Goal: Complete application form

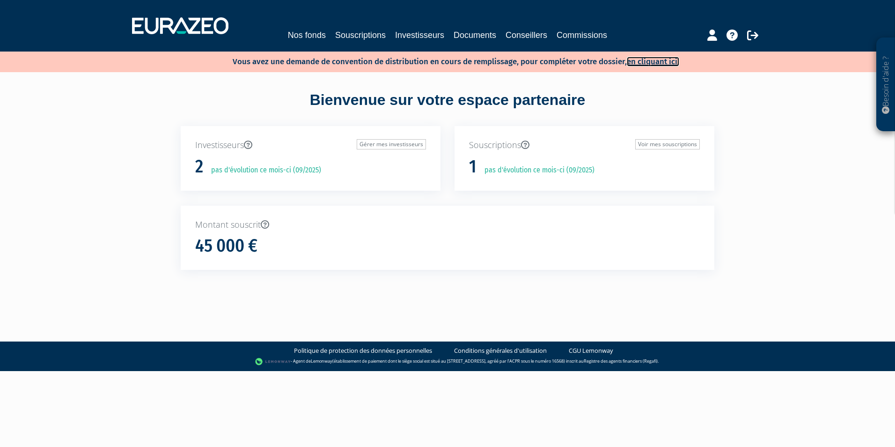
click at [676, 62] on link "en cliquant ici." at bounding box center [653, 62] width 52 height 10
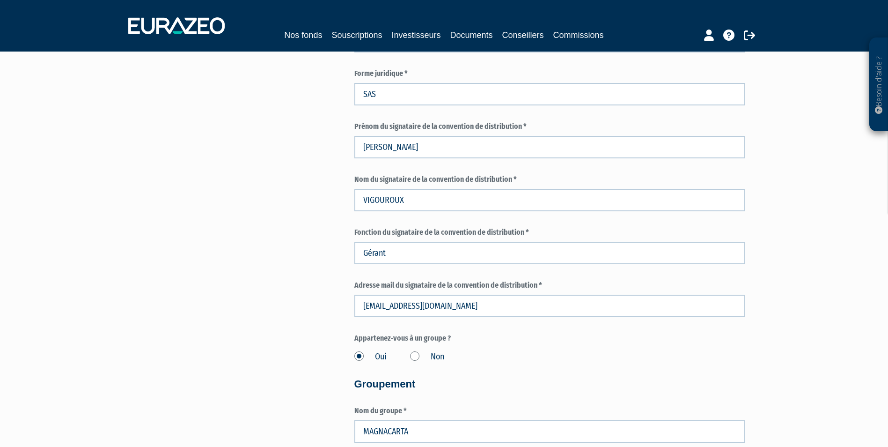
scroll to position [562, 0]
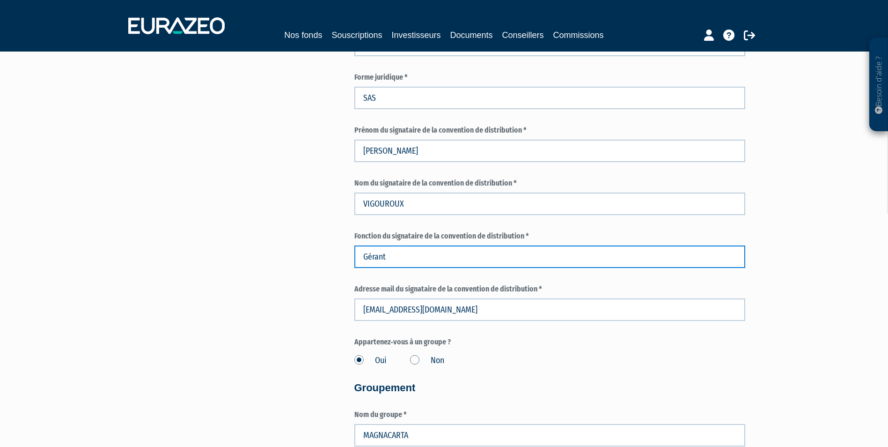
click at [400, 258] on input "Gérant" at bounding box center [549, 256] width 391 height 22
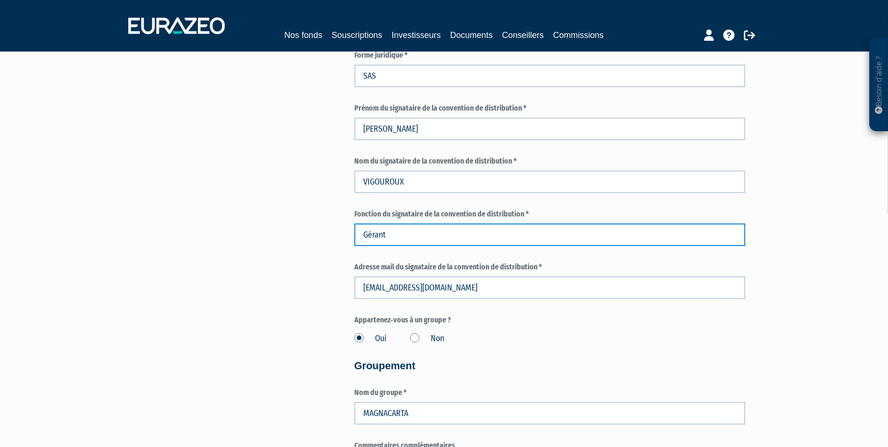
click at [414, 232] on input "Gérant" at bounding box center [549, 234] width 391 height 22
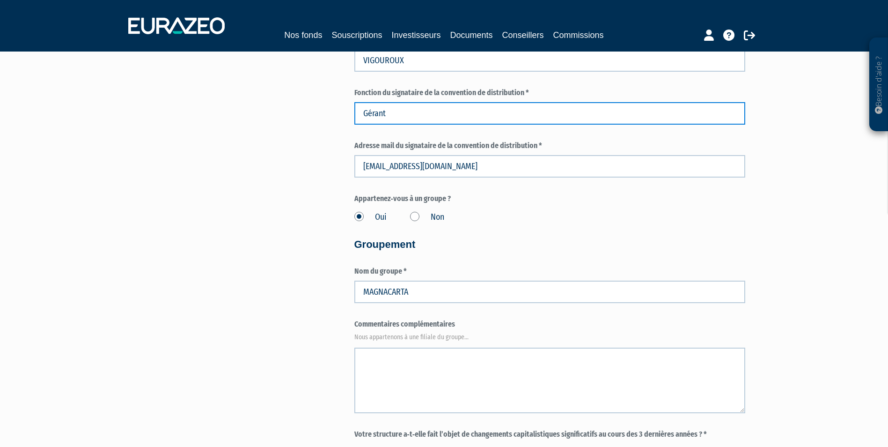
scroll to position [742, 0]
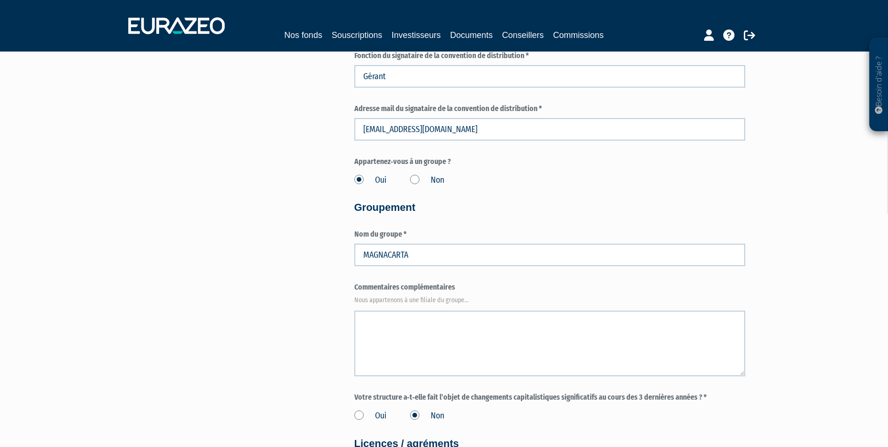
click at [413, 180] on label "Non" at bounding box center [427, 180] width 34 height 12
click at [0, 0] on input "Non" at bounding box center [0, 0] width 0 height 0
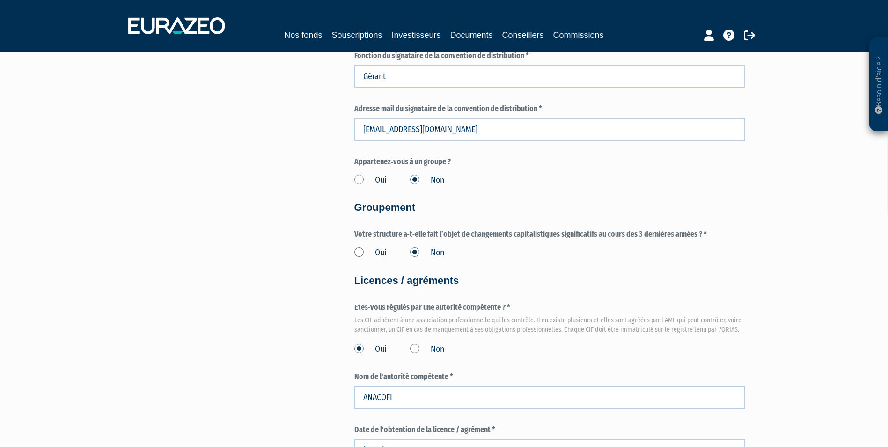
click at [359, 257] on label "Oui" at bounding box center [370, 253] width 32 height 12
click at [0, 0] on input "Oui" at bounding box center [0, 0] width 0 height 0
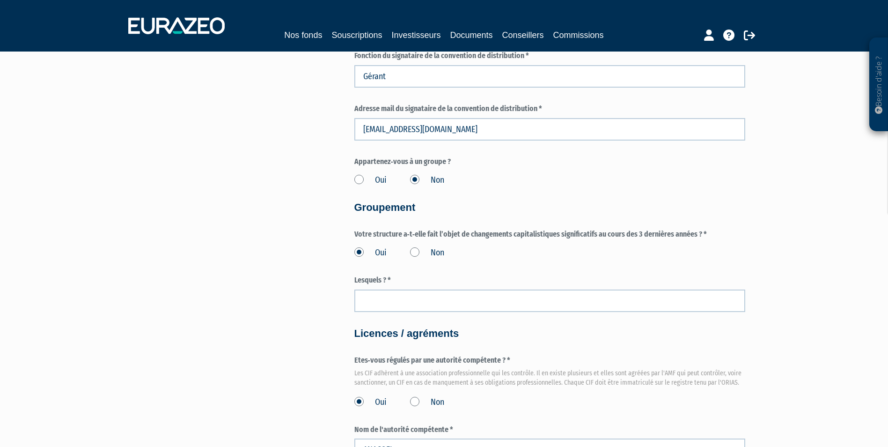
click at [411, 251] on label "Non" at bounding box center [427, 253] width 34 height 12
click at [0, 0] on input "Non" at bounding box center [0, 0] width 0 height 0
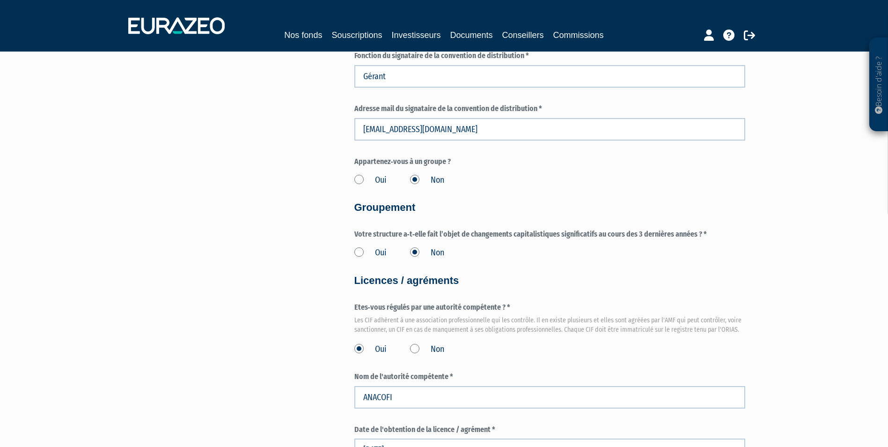
click at [350, 252] on div "Onboarding Partenaire Informations générales Numéro d'enregistrement (SIRET en …" at bounding box center [549, 161] width 405 height 1656
click at [358, 252] on label "Oui" at bounding box center [370, 253] width 32 height 12
click at [0, 0] on input "Oui" at bounding box center [0, 0] width 0 height 0
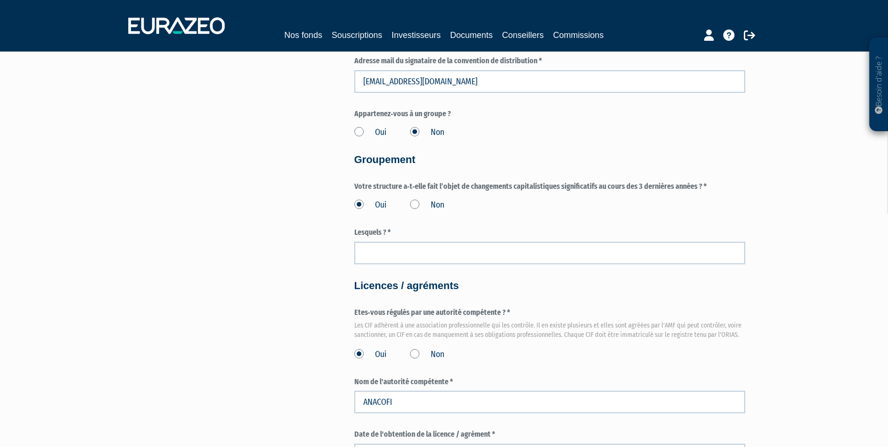
scroll to position [836, 0]
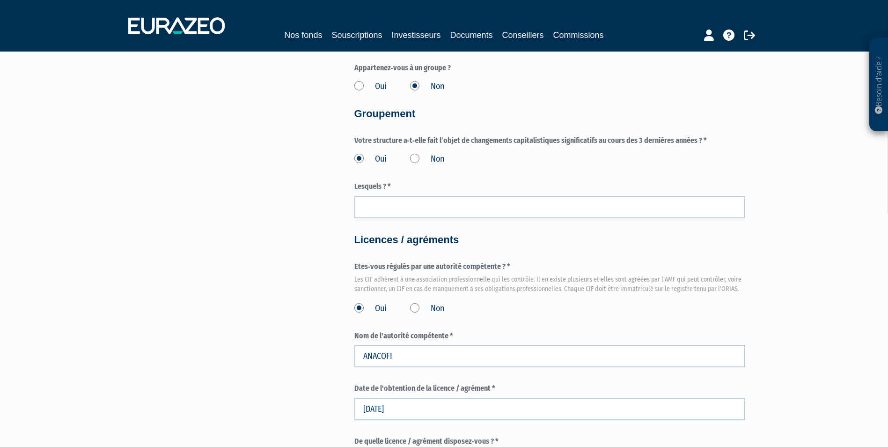
click at [488, 223] on form "Numéro d'enregistrement (SIRET en France) * 539967984" at bounding box center [549, 115] width 391 height 1666
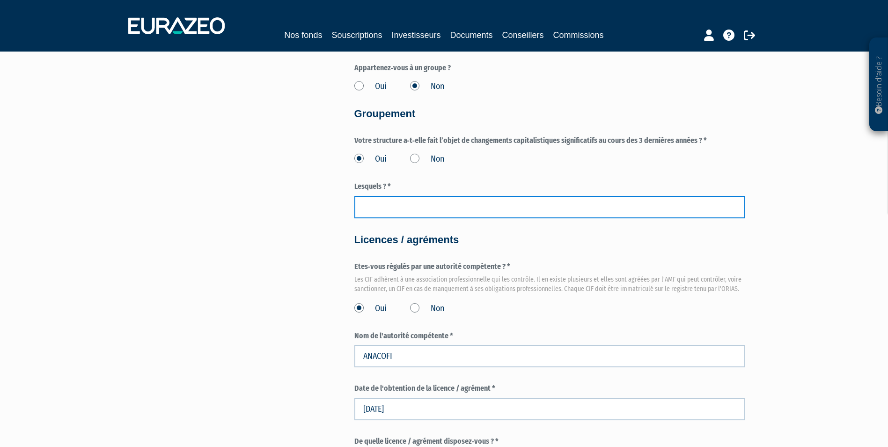
click at [492, 210] on input "text" at bounding box center [549, 207] width 391 height 22
drag, startPoint x: 376, startPoint y: 210, endPoint x: 377, endPoint y: 219, distance: 8.9
click at [376, 211] on input "RACAHT PAR VALORIA CAPITAL" at bounding box center [549, 207] width 391 height 22
type input "RACHAT PAR VALORIA CAPITAL"
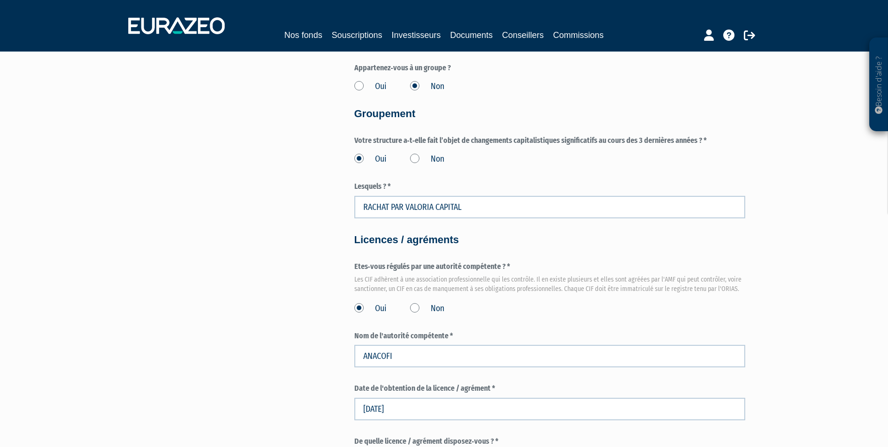
click at [561, 258] on form "Numéro d'enregistrement (SIRET en France) * 539967984" at bounding box center [549, 115] width 391 height 1666
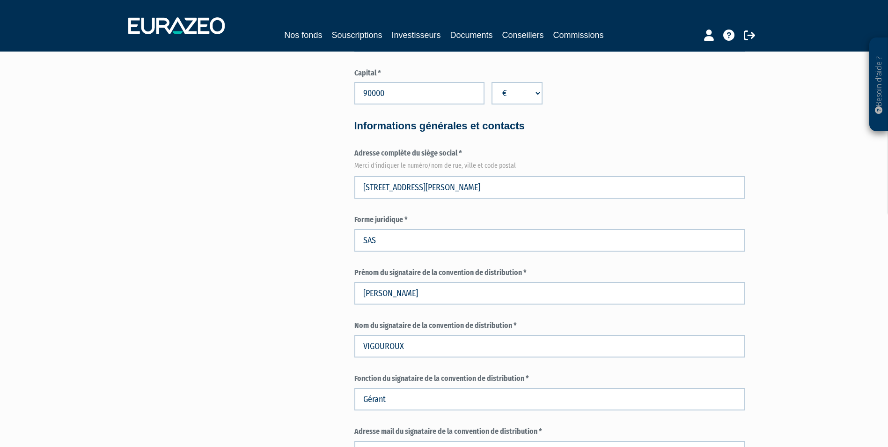
scroll to position [1428, 0]
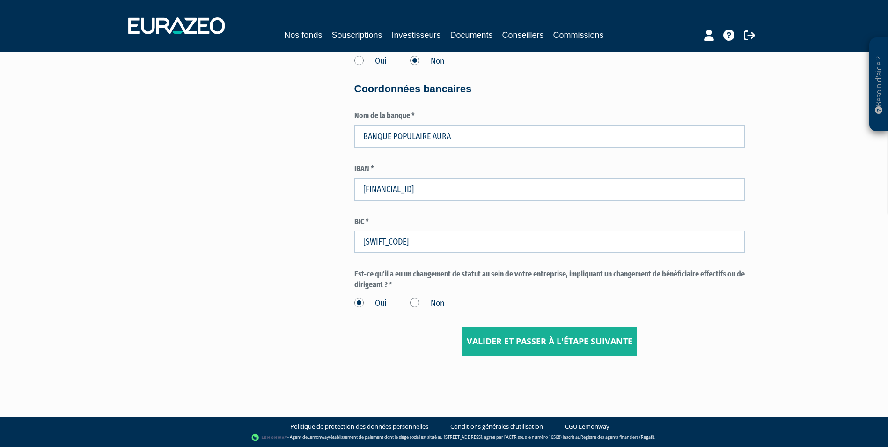
click at [536, 349] on input "Valider et passer à l'étape suivante" at bounding box center [549, 341] width 175 height 29
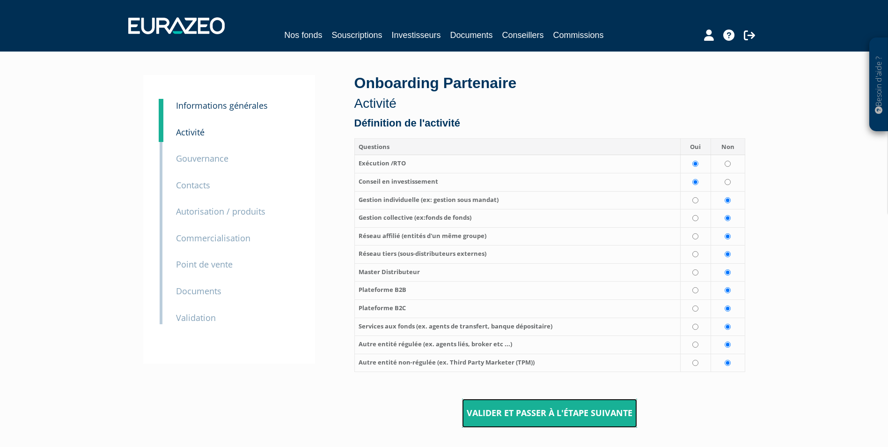
click at [572, 411] on input "Valider et passer à l'étape suivante" at bounding box center [549, 412] width 175 height 29
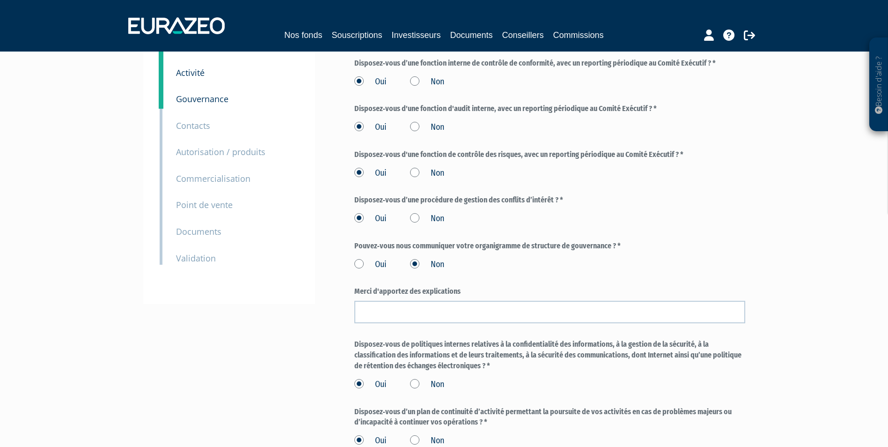
scroll to position [197, 0]
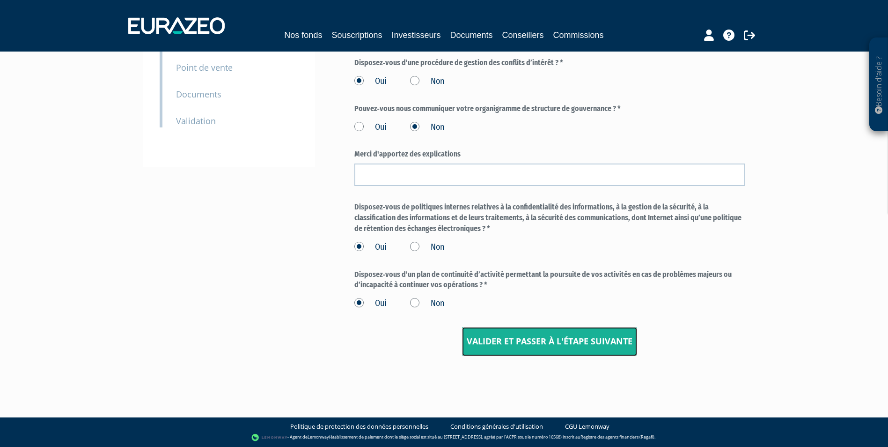
click at [599, 346] on input "Valider et passer à l'étape suivante" at bounding box center [549, 341] width 175 height 29
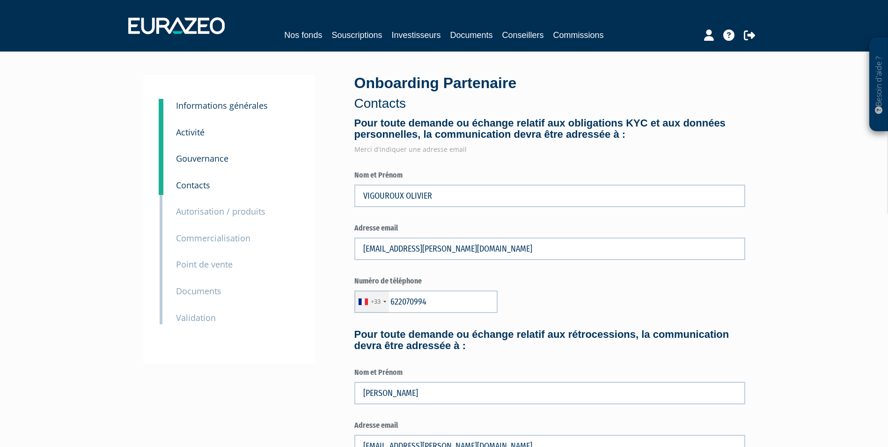
type input "6 22 07 09 94"
type input "4 71 08 58 07"
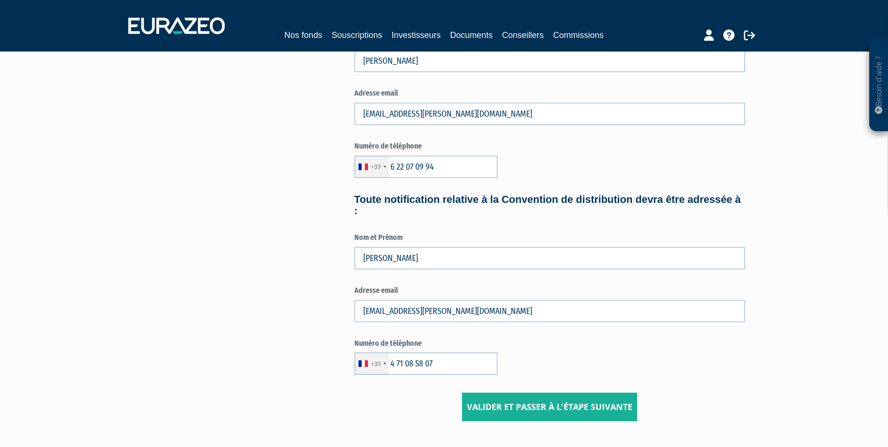
scroll to position [374, 0]
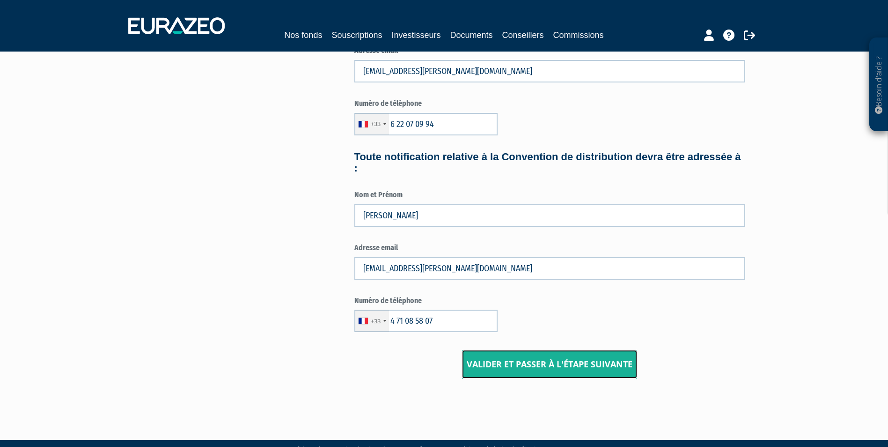
click at [549, 373] on input "Valider et passer à l'étape suivante" at bounding box center [549, 364] width 175 height 29
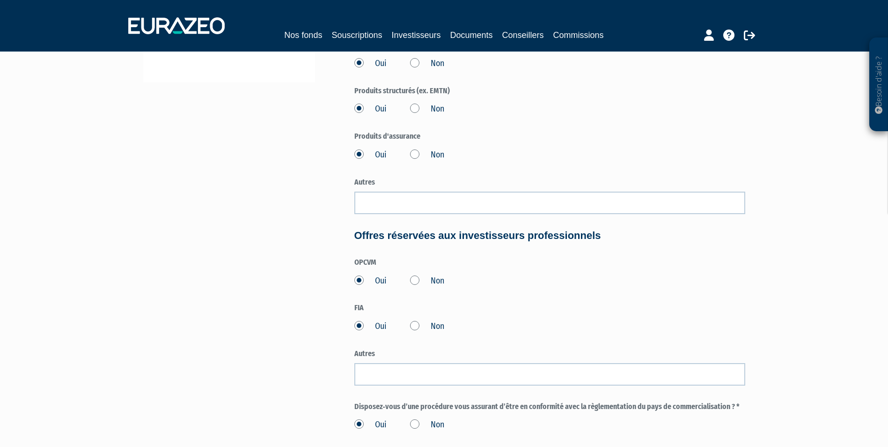
scroll to position [402, 0]
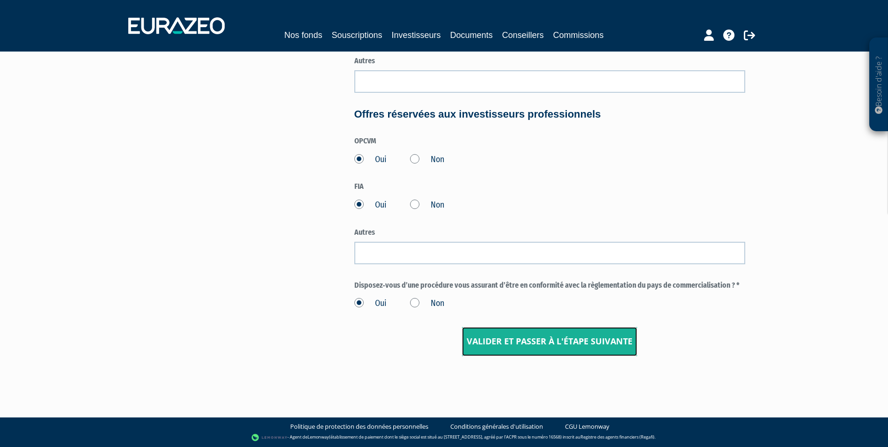
click at [531, 337] on input "Valider et passer à l'étape suivante" at bounding box center [549, 341] width 175 height 29
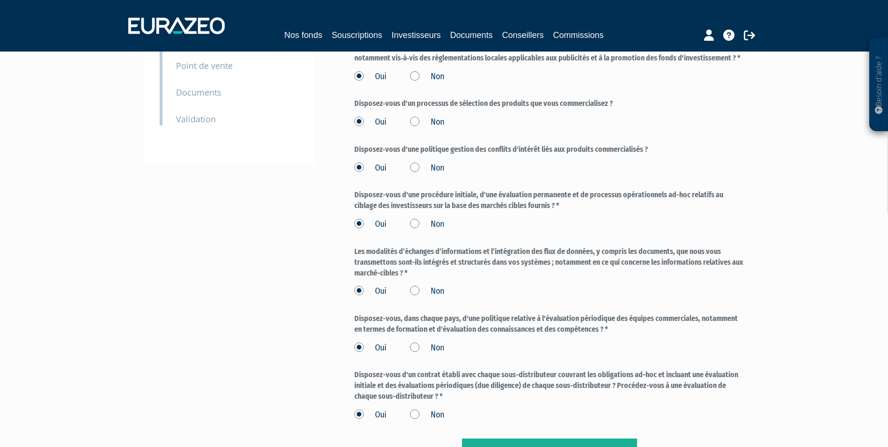
scroll to position [310, 0]
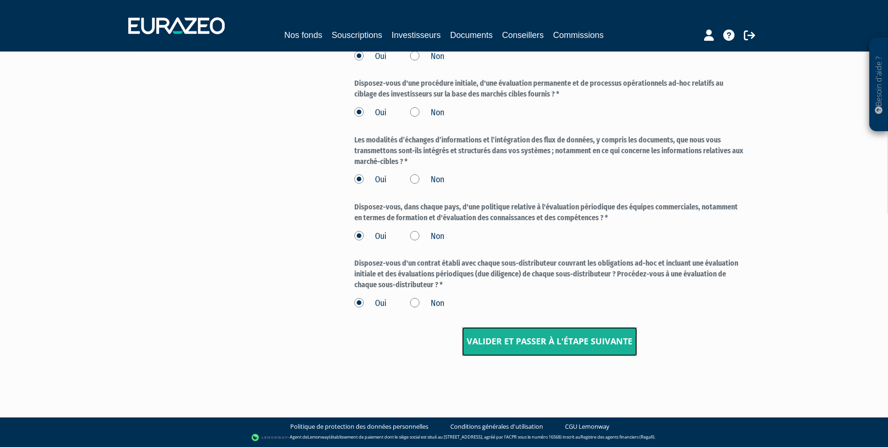
click at [515, 339] on input "Valider et passer à l'étape suivante" at bounding box center [549, 341] width 175 height 29
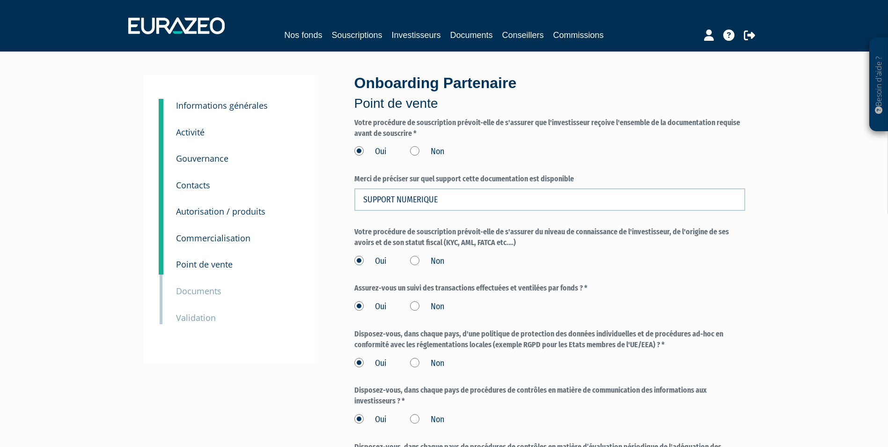
scroll to position [328, 0]
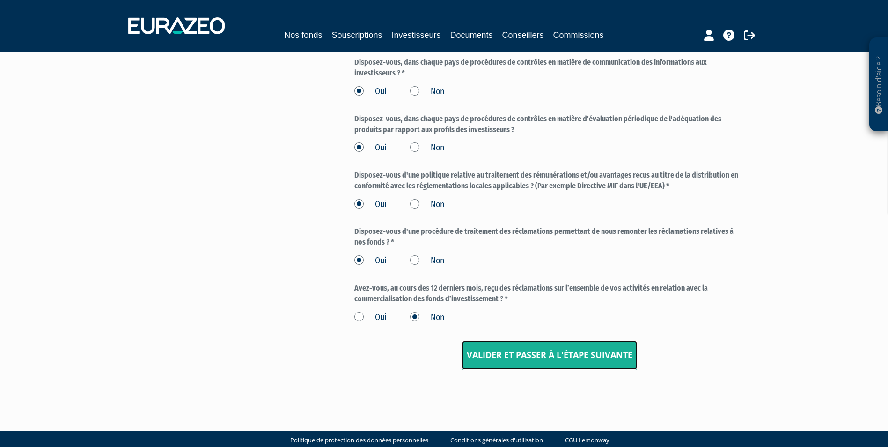
click at [514, 357] on input "Valider et passer à l'étape suivante" at bounding box center [549, 354] width 175 height 29
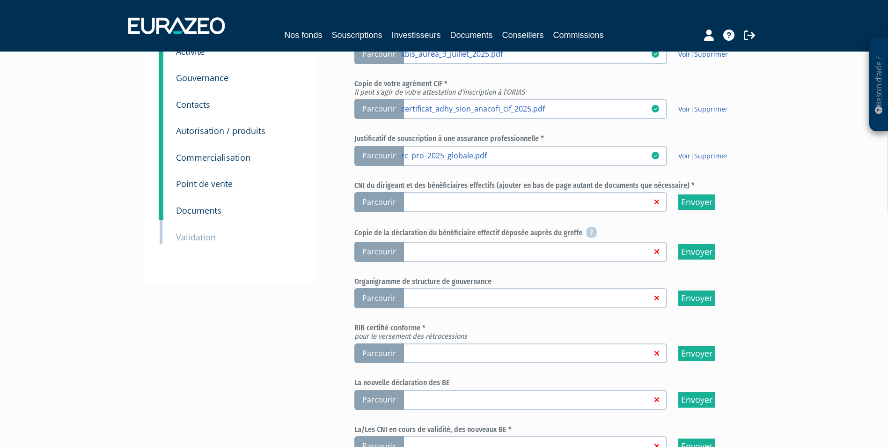
scroll to position [143, 0]
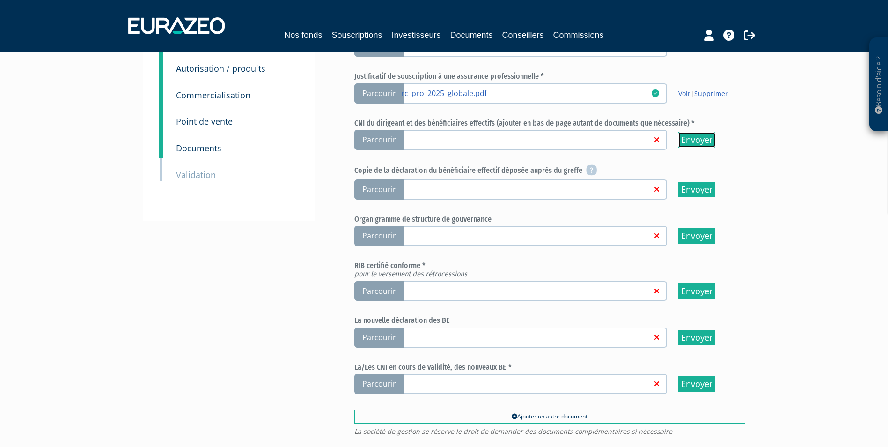
click at [707, 138] on input "Envoyer" at bounding box center [696, 139] width 37 height 15
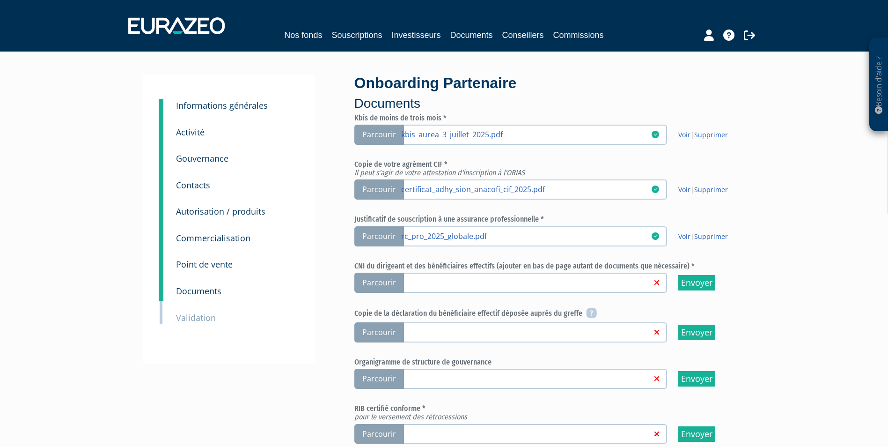
click at [371, 287] on span "Parcourir" at bounding box center [379, 282] width 50 height 20
click at [0, 0] on input "Parcourir" at bounding box center [0, 0] width 0 height 0
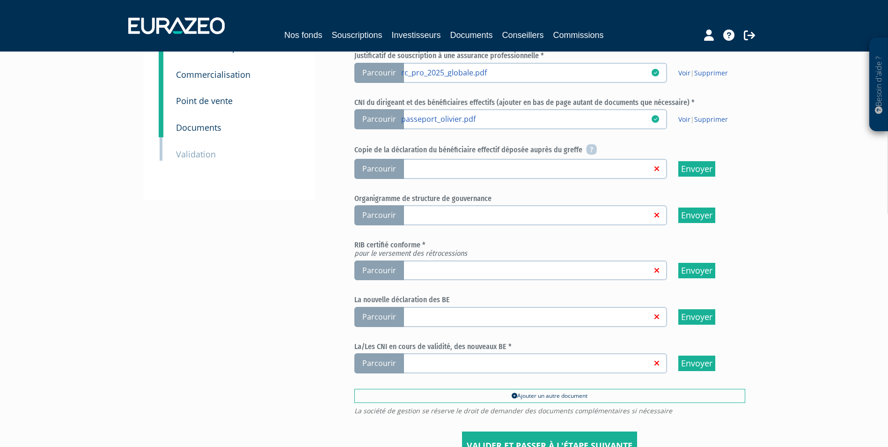
scroll to position [159, 0]
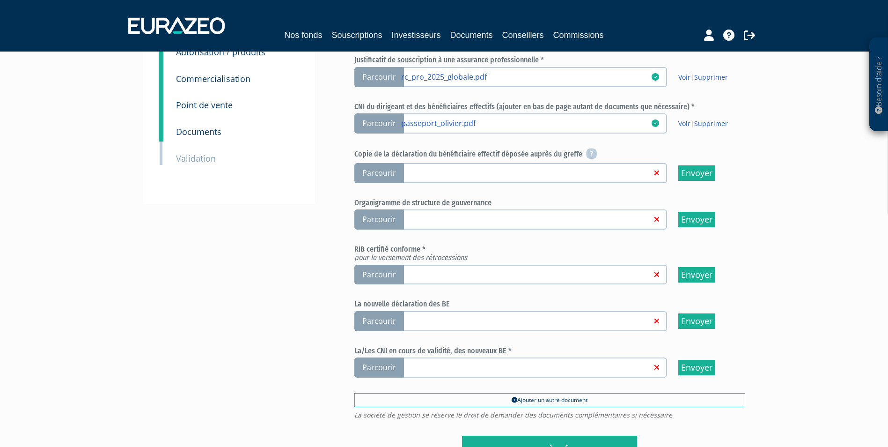
click at [382, 272] on span "Parcourir" at bounding box center [379, 274] width 50 height 20
click at [0, 0] on input "Parcourir" at bounding box center [0, 0] width 0 height 0
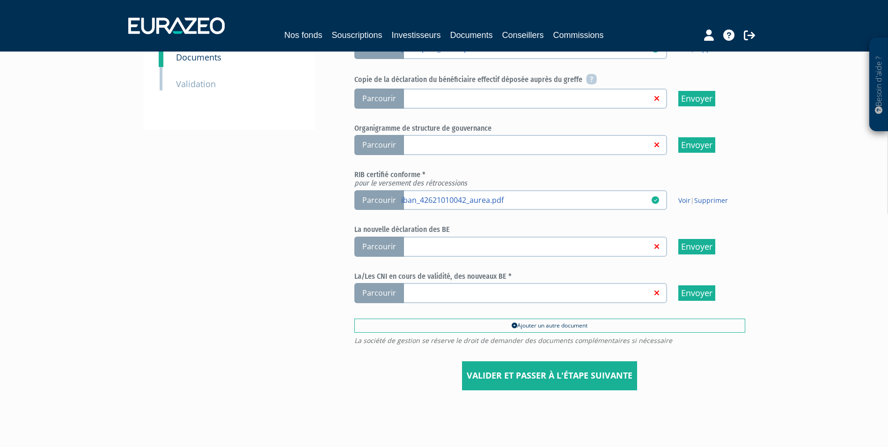
scroll to position [234, 0]
click at [528, 374] on input "Valider et passer à l'étape suivante" at bounding box center [549, 374] width 175 height 29
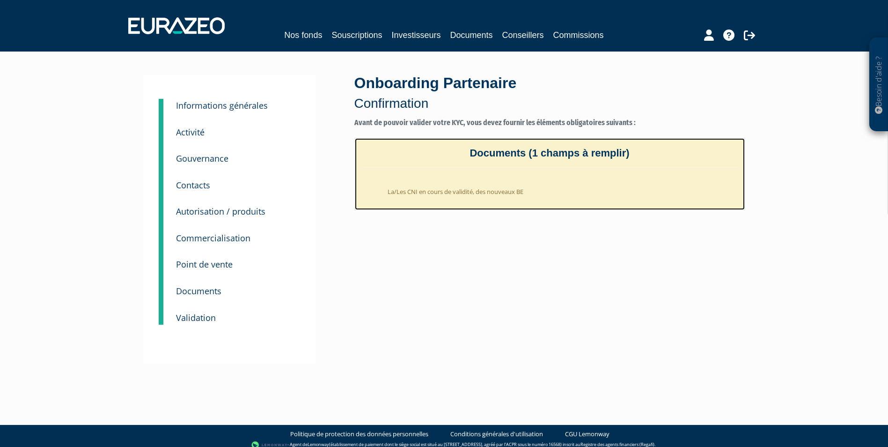
click at [499, 193] on li "La/Les CNI en cours de validité, des nouveaux BE" at bounding box center [559, 189] width 357 height 23
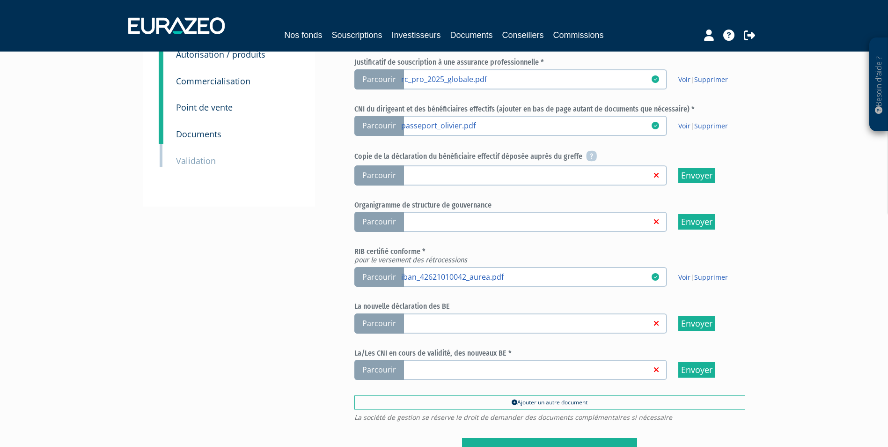
scroll to position [187, 0]
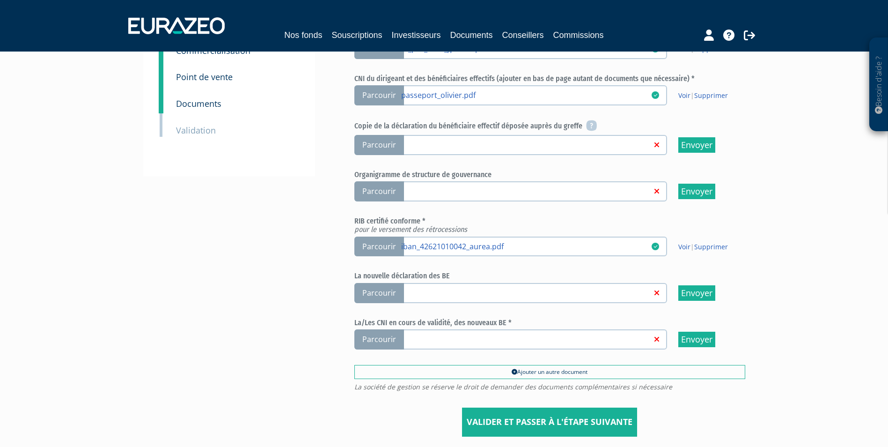
click at [389, 337] on span "Parcourir" at bounding box center [379, 339] width 50 height 20
click at [0, 0] on input "Parcourir" at bounding box center [0, 0] width 0 height 0
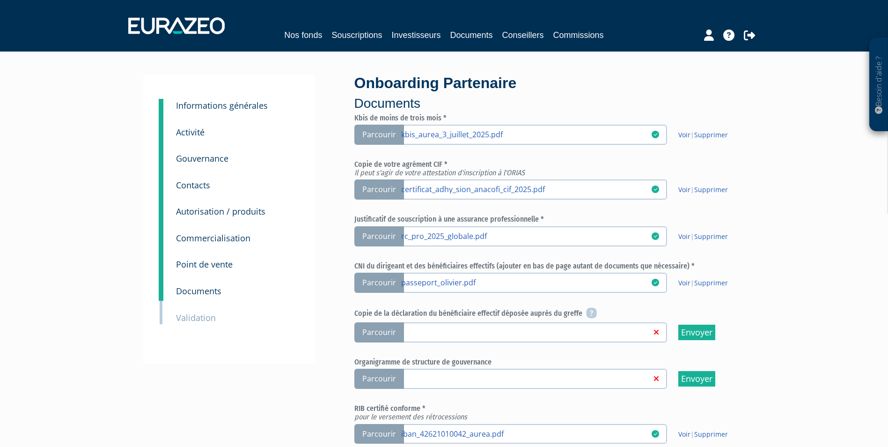
click at [562, 432] on link "iban_42621010042_aurea.pdf" at bounding box center [526, 432] width 250 height 9
click at [0, 0] on input "Parcourir iban_42621010042_aurea.pdf" at bounding box center [0, 0] width 0 height 0
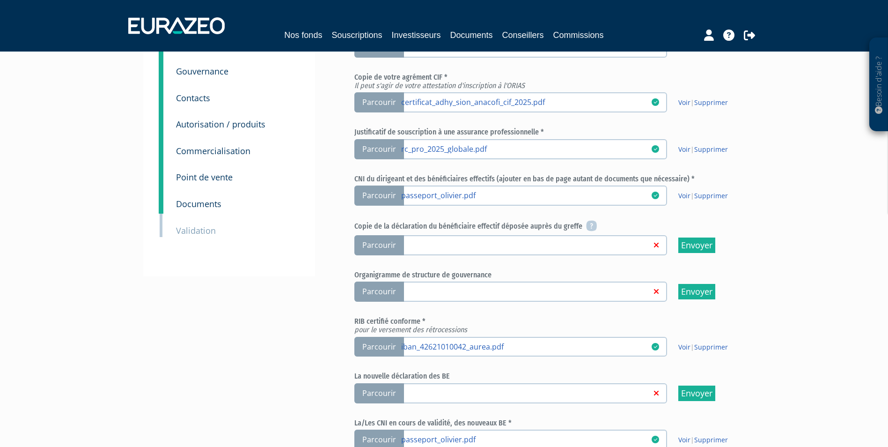
scroll to position [268, 0]
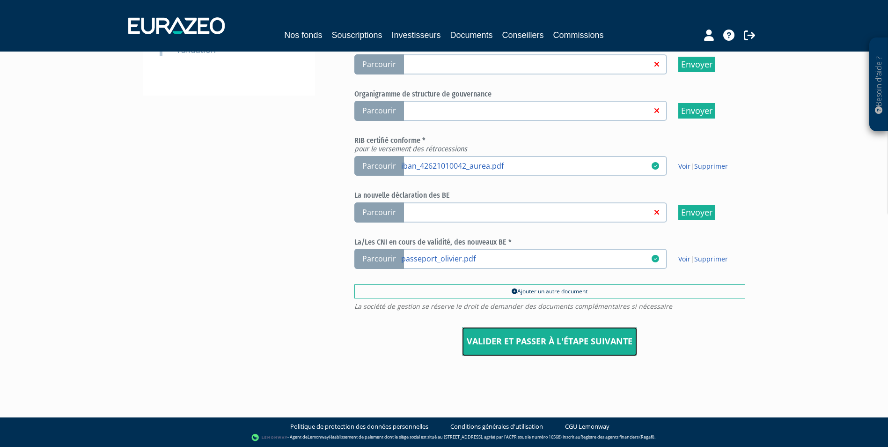
click at [576, 345] on input "Valider et passer à l'étape suivante" at bounding box center [549, 341] width 175 height 29
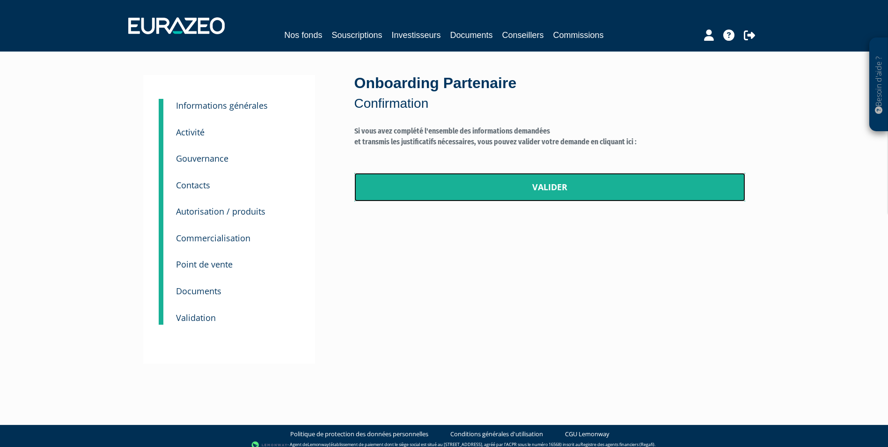
click at [533, 184] on link "Valider" at bounding box center [549, 187] width 391 height 29
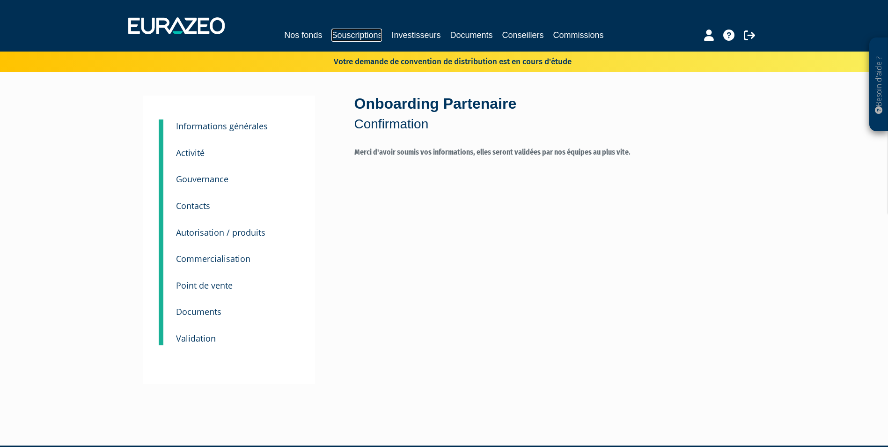
click at [358, 34] on link "Souscriptions" at bounding box center [356, 35] width 51 height 13
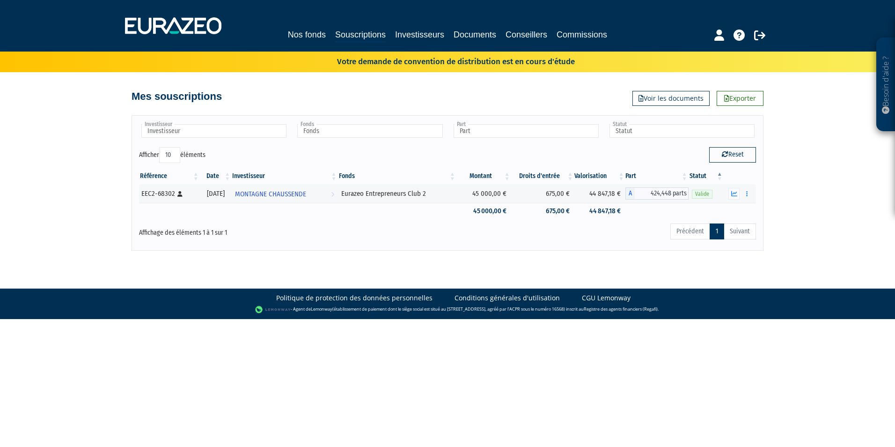
click at [660, 259] on body "Besoin d'aide ? × J'ai besoin d'aide Si vous avez une question à propos du fonc…" at bounding box center [447, 159] width 895 height 319
